Goal: Task Accomplishment & Management: Use online tool/utility

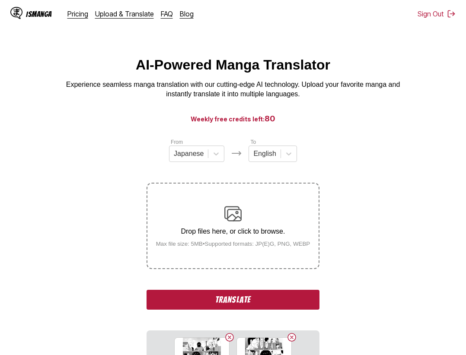
click at [304, 302] on button "Translate" at bounding box center [232, 300] width 173 height 20
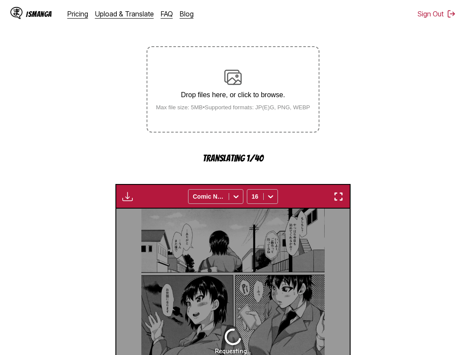
scroll to position [92, 0]
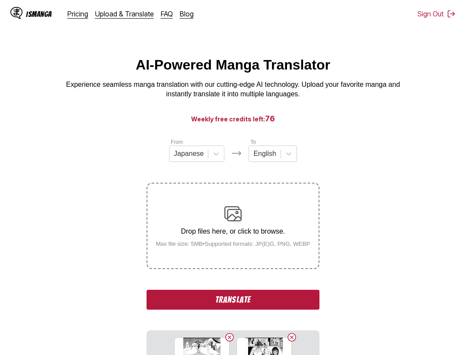
scroll to position [88, 0]
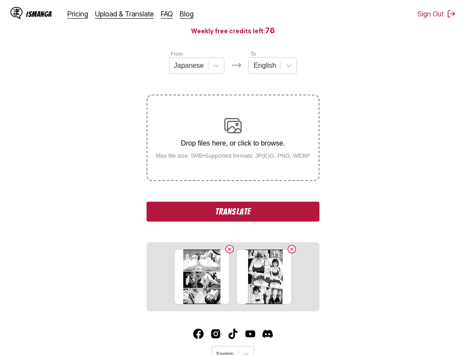
click at [280, 211] on button "Translate" at bounding box center [232, 212] width 173 height 20
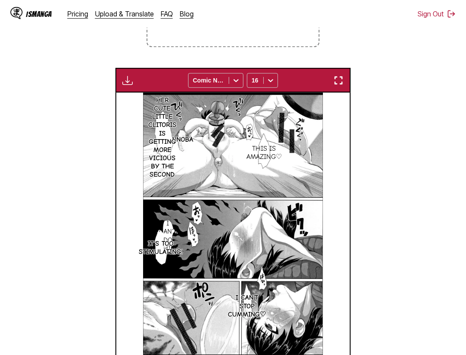
scroll to position [178, 0]
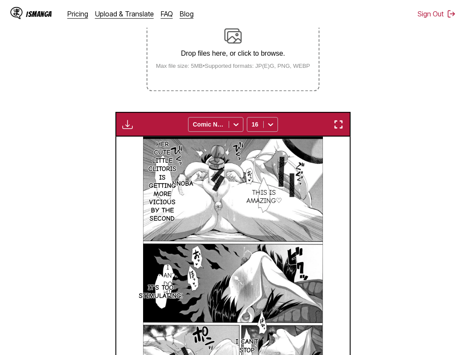
click at [340, 130] on button "button" at bounding box center [338, 124] width 16 height 11
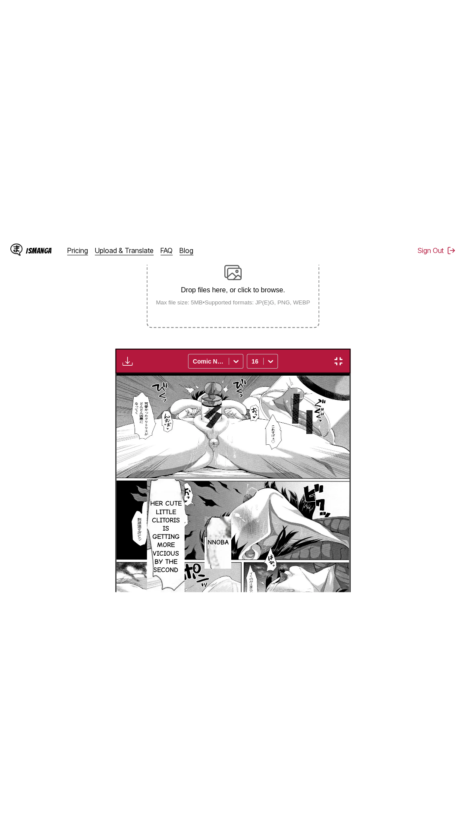
scroll to position [54, 0]
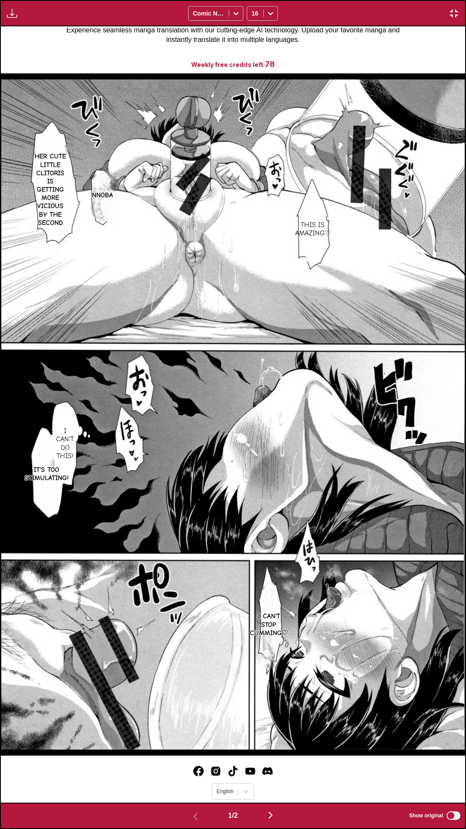
click at [323, 0] on div "Download Panel Download All Comic Neue 16" at bounding box center [233, 13] width 466 height 26
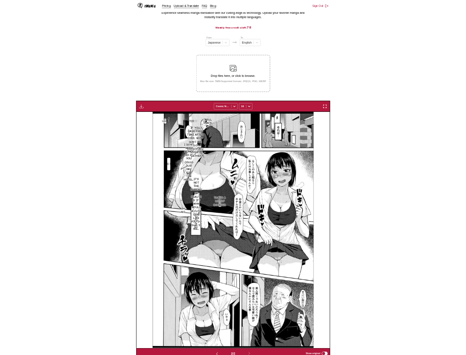
scroll to position [0, 233]
